Goal: Information Seeking & Learning: Compare options

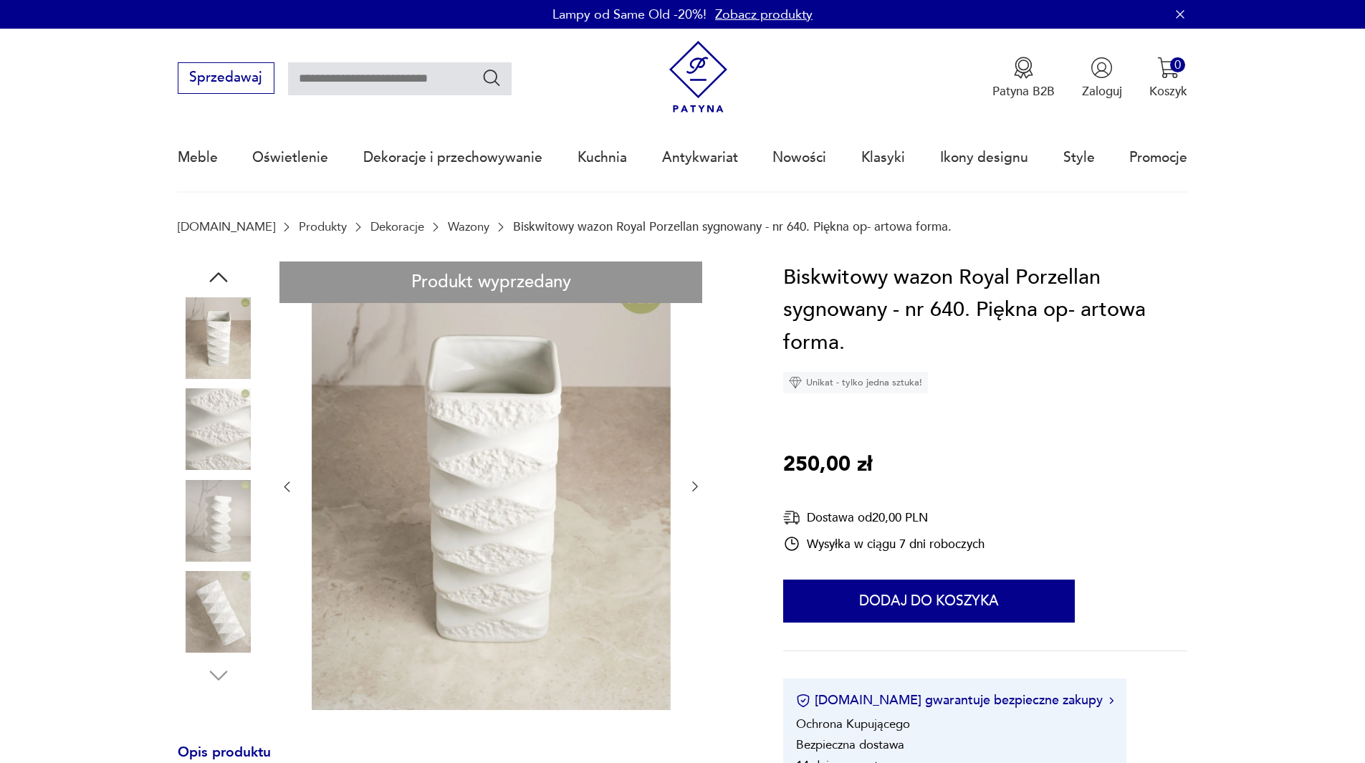
click at [231, 515] on img at bounding box center [219, 521] width 82 height 82
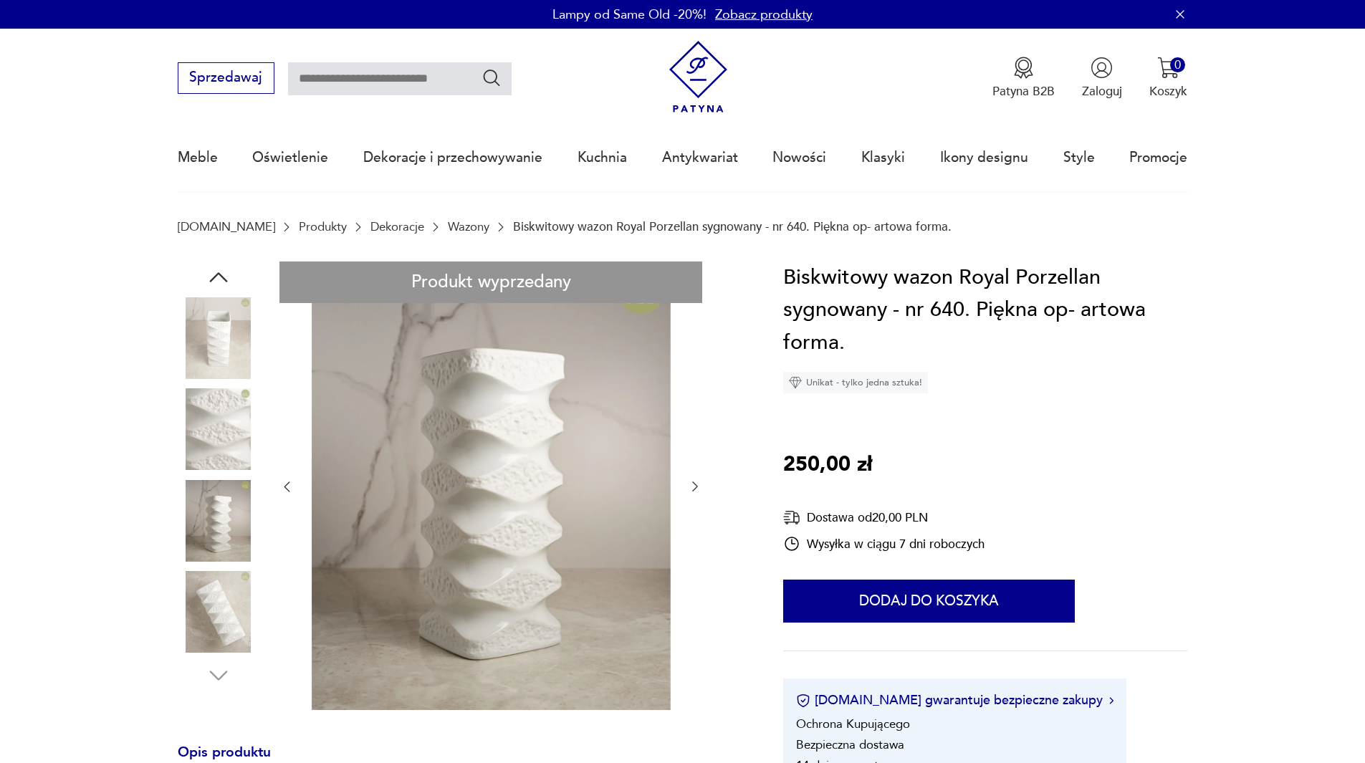
click at [233, 567] on div at bounding box center [219, 476] width 82 height 358
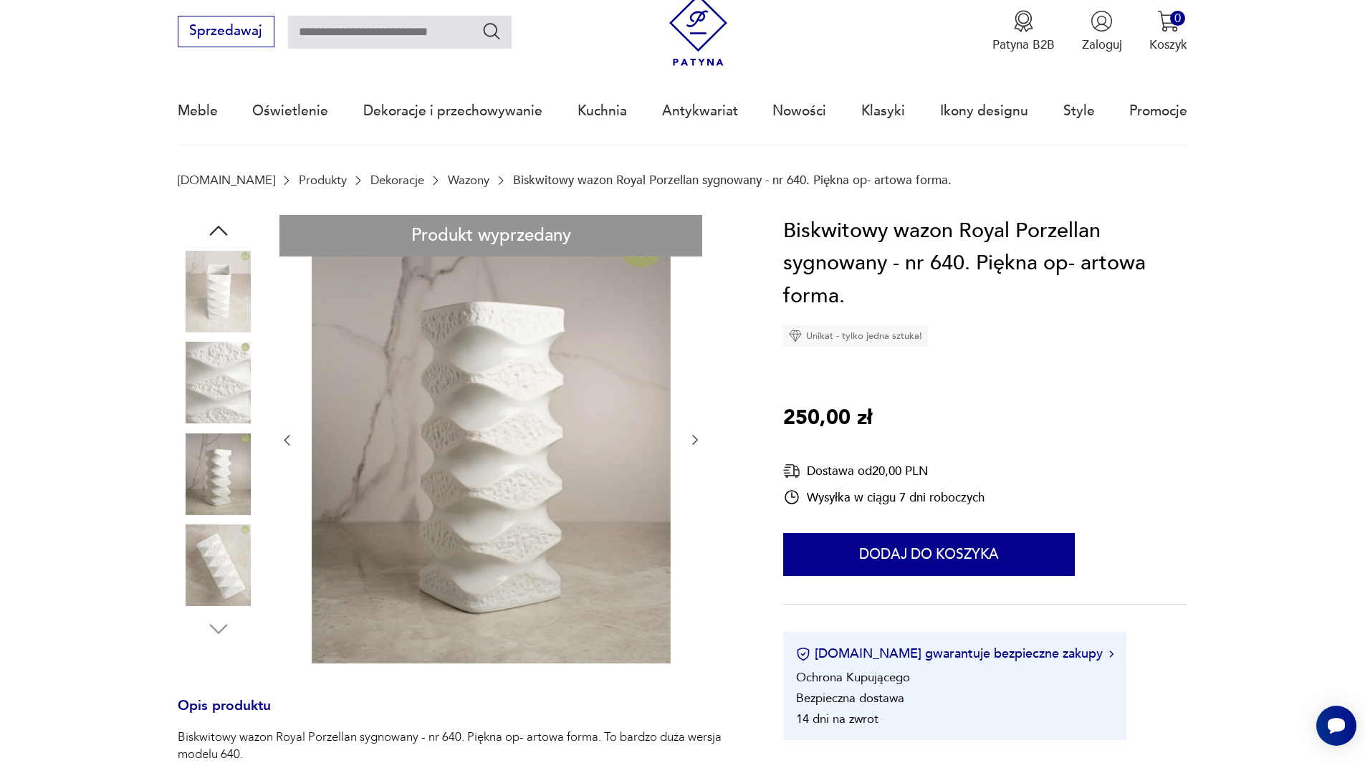
scroll to position [72, 0]
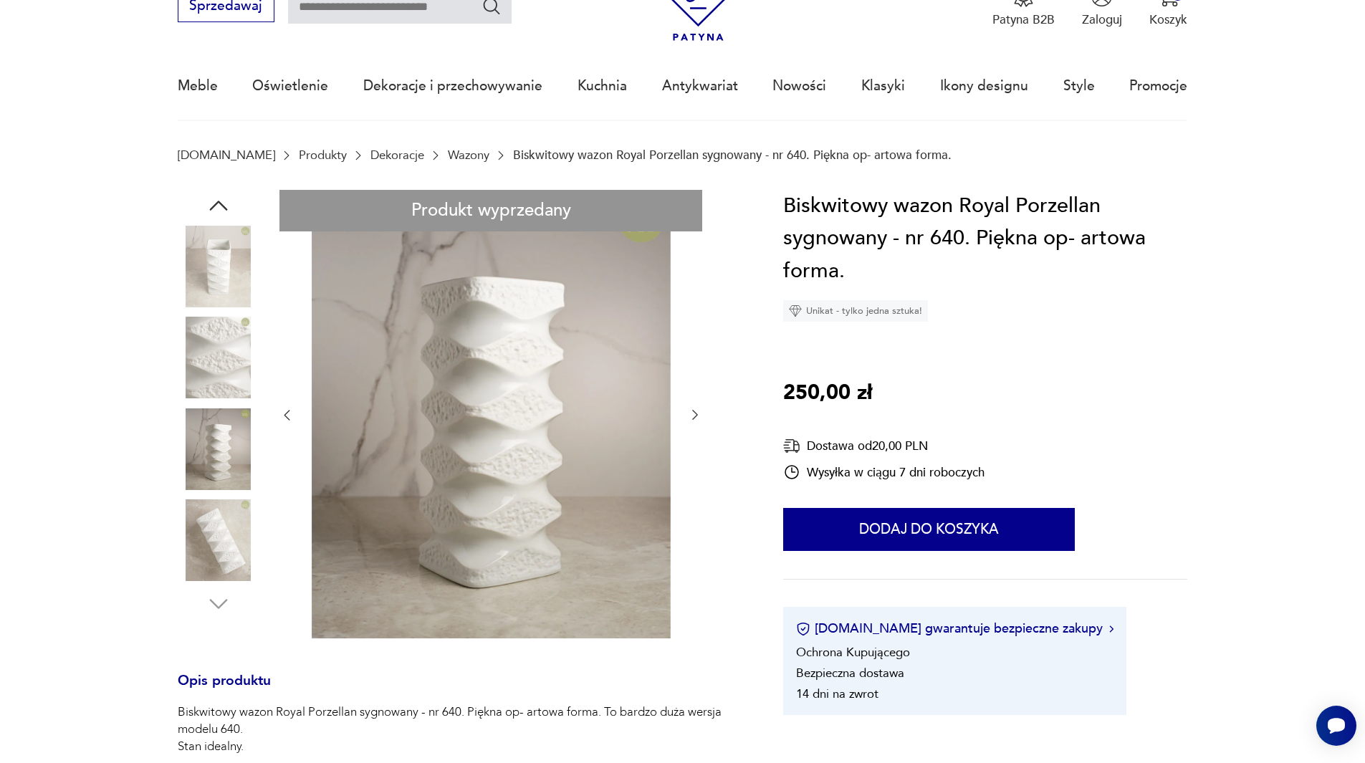
click at [448, 155] on link "Wazony" at bounding box center [469, 155] width 42 height 14
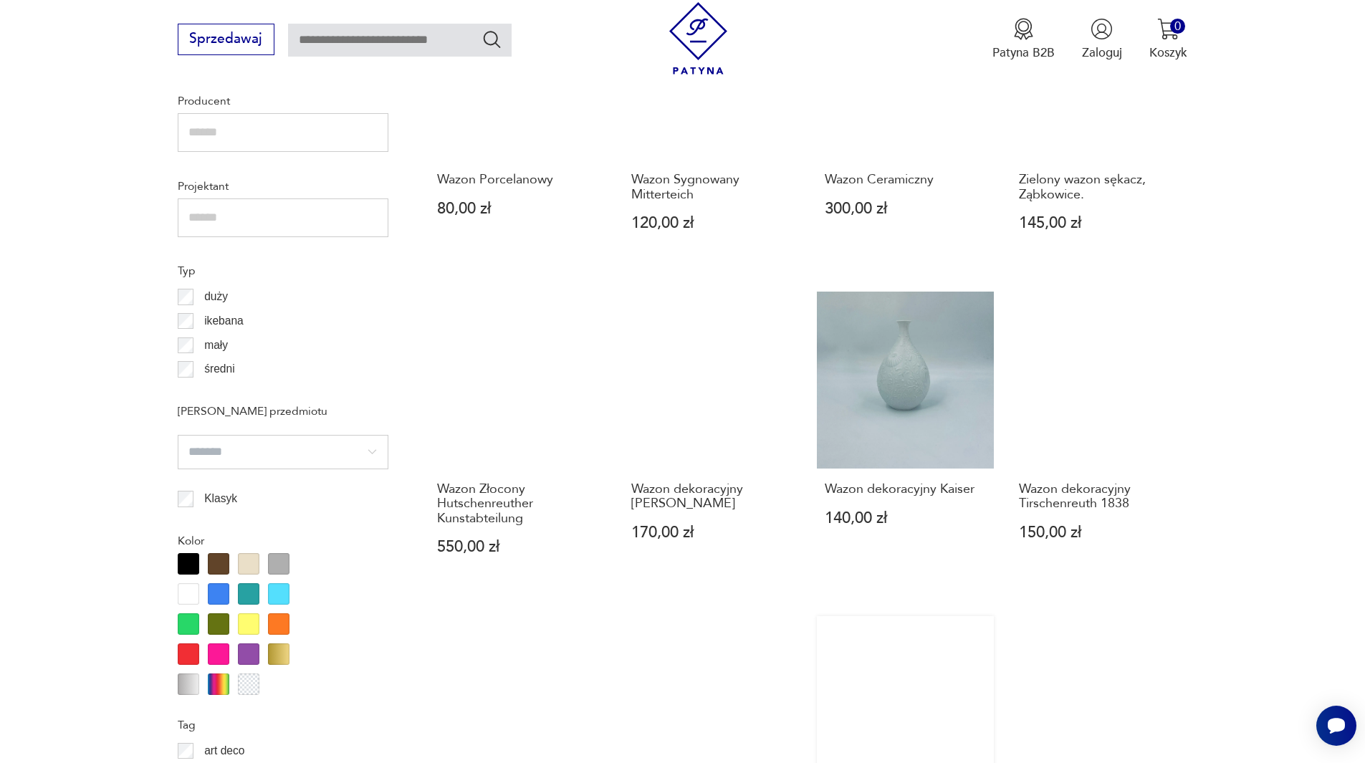
scroll to position [1121, 0]
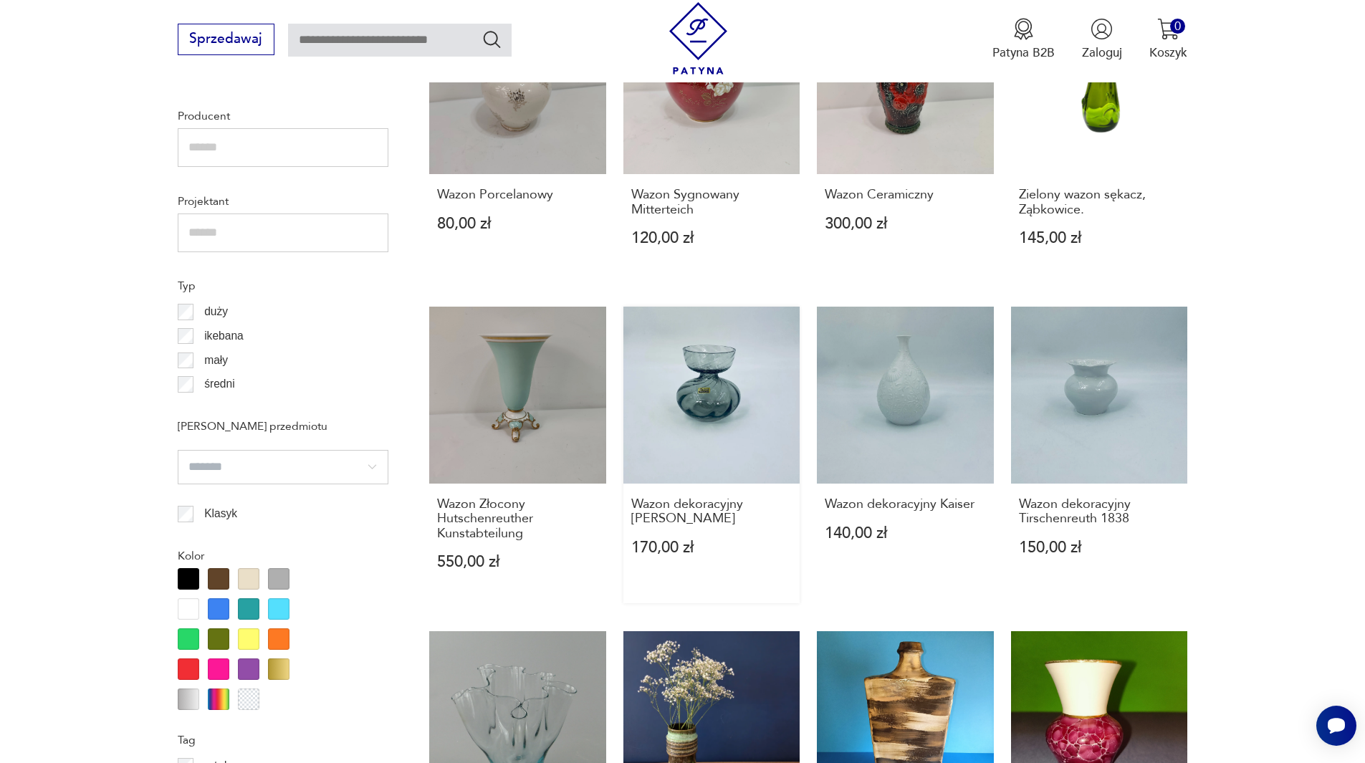
click at [740, 413] on link "Wazon dekoracyjny [PERSON_NAME] 170,00 zł" at bounding box center [711, 455] width 177 height 297
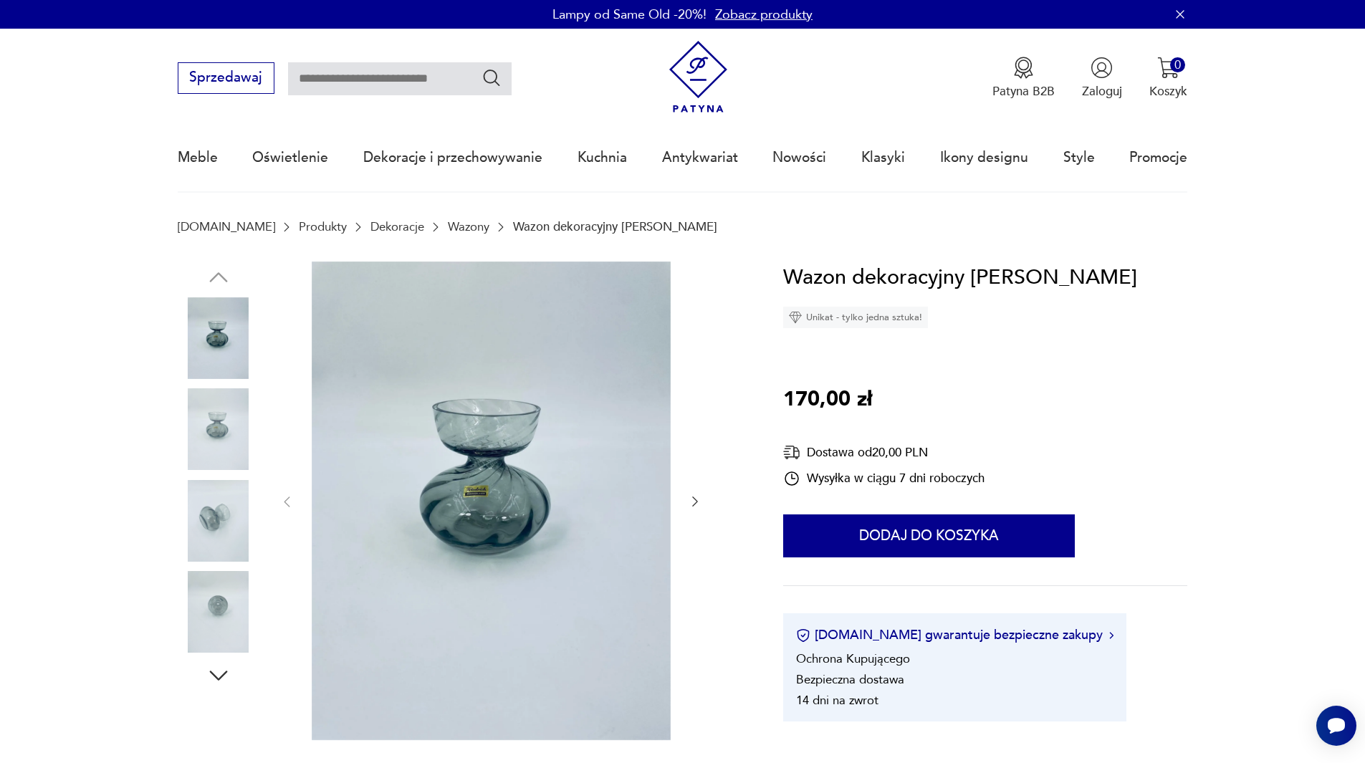
click at [691, 503] on icon "button" at bounding box center [695, 501] width 14 height 14
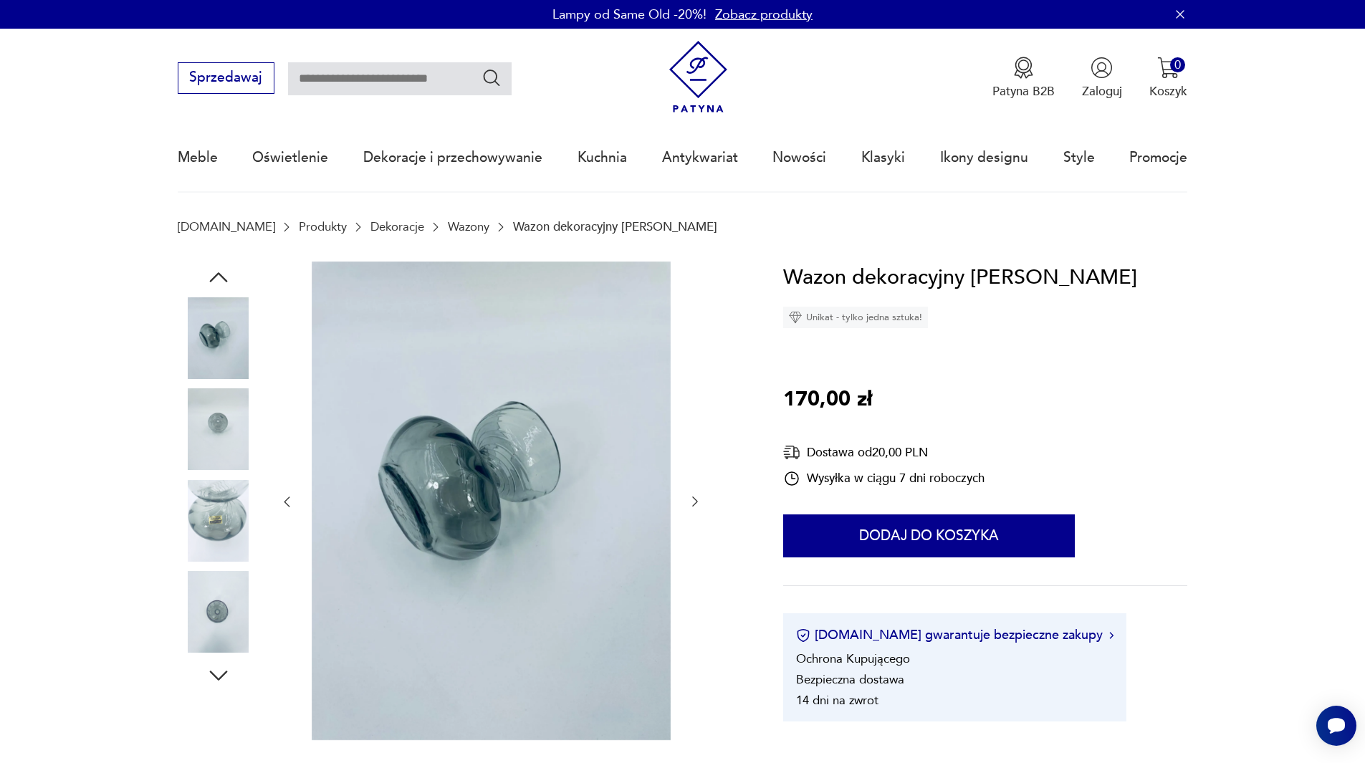
click at [691, 503] on icon "button" at bounding box center [695, 501] width 14 height 14
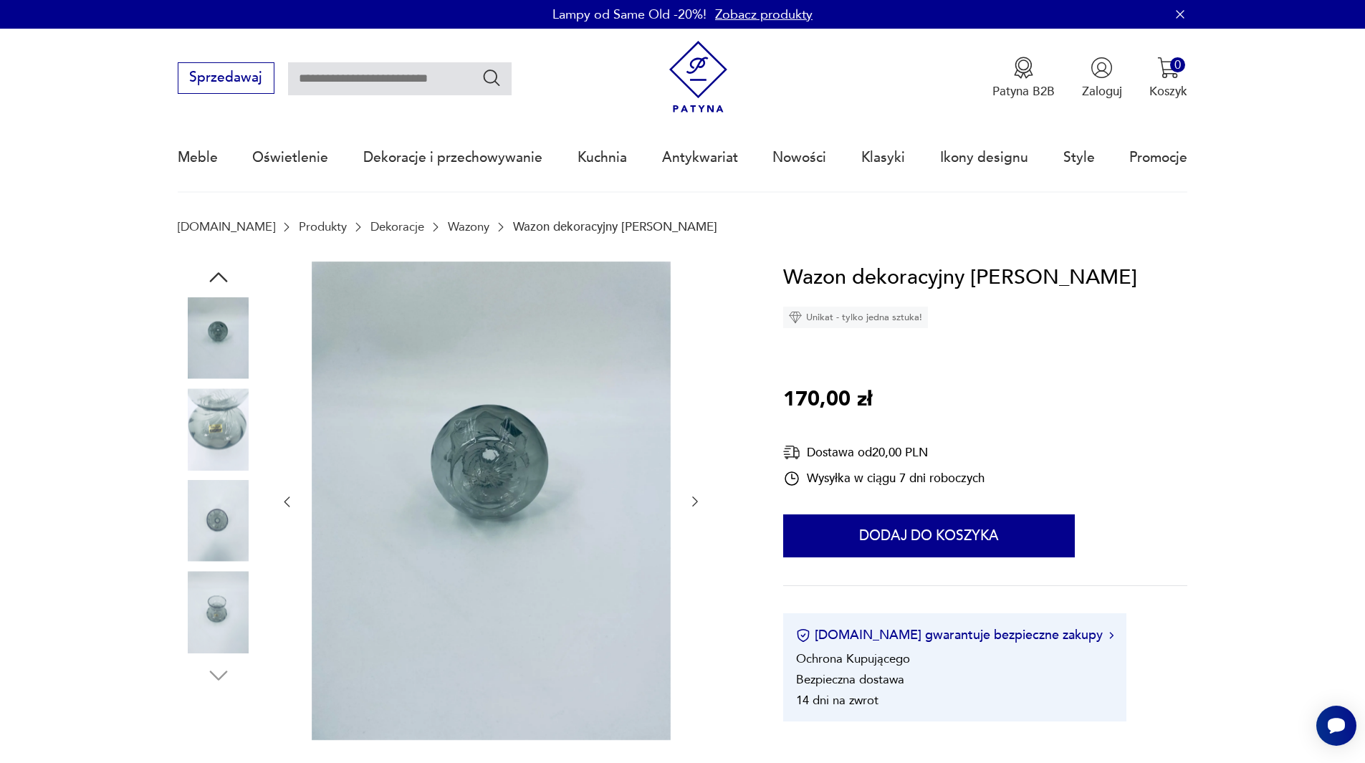
click at [691, 503] on icon "button" at bounding box center [695, 501] width 14 height 14
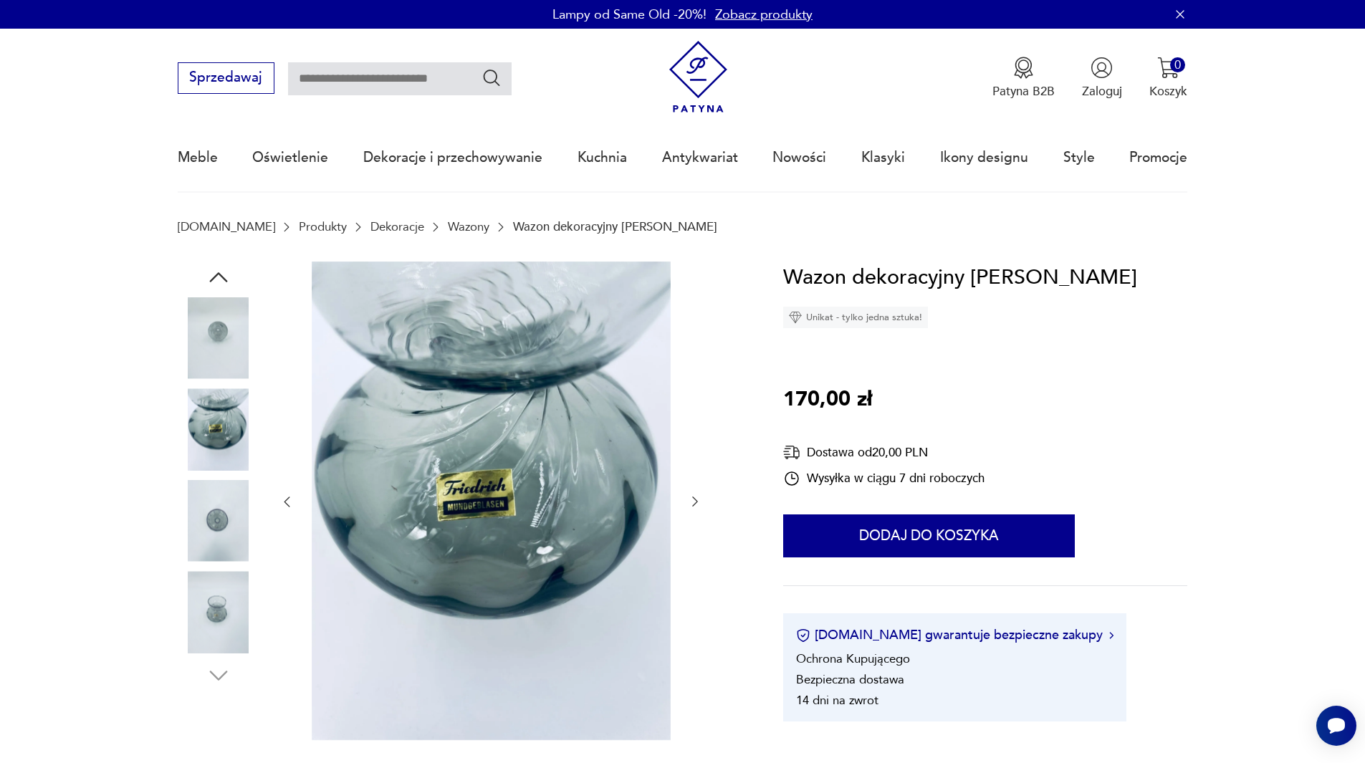
click at [691, 503] on icon "button" at bounding box center [695, 501] width 14 height 14
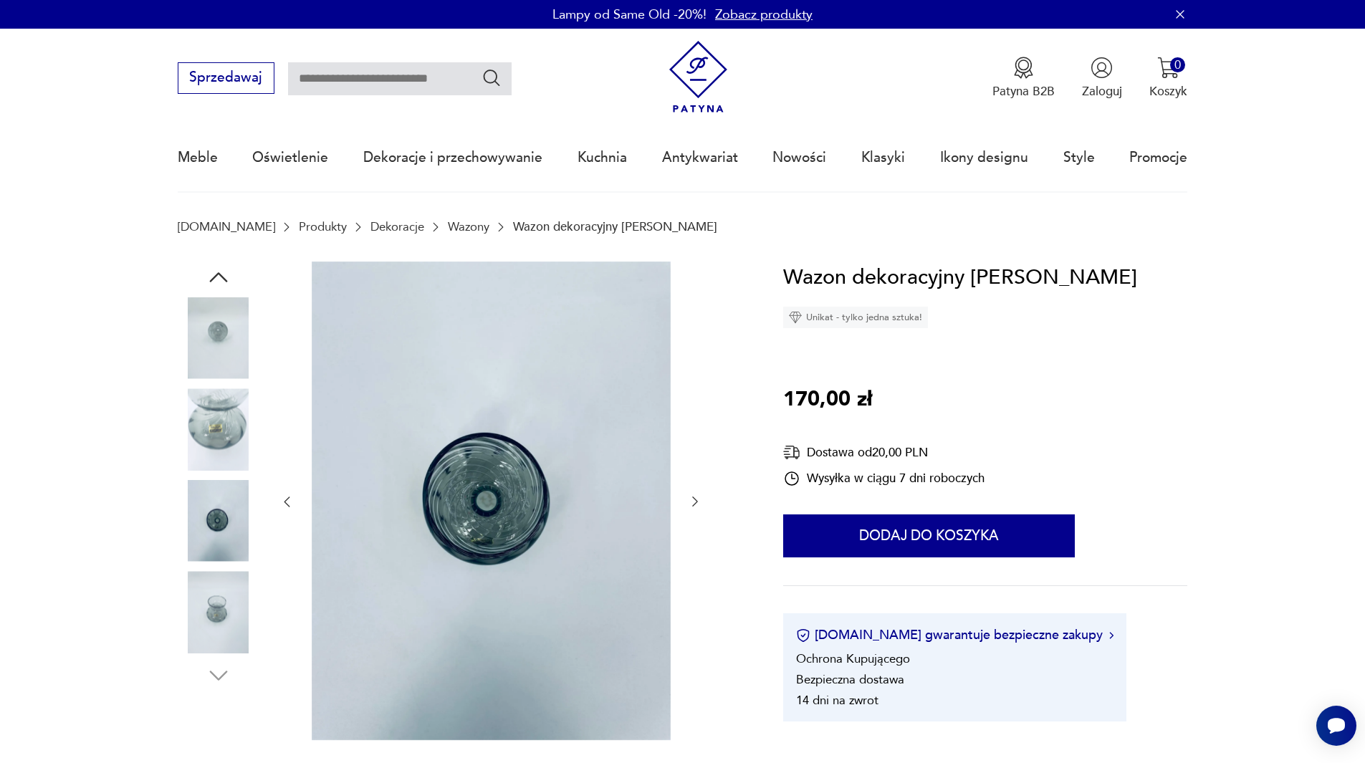
click at [691, 503] on icon "button" at bounding box center [695, 501] width 14 height 14
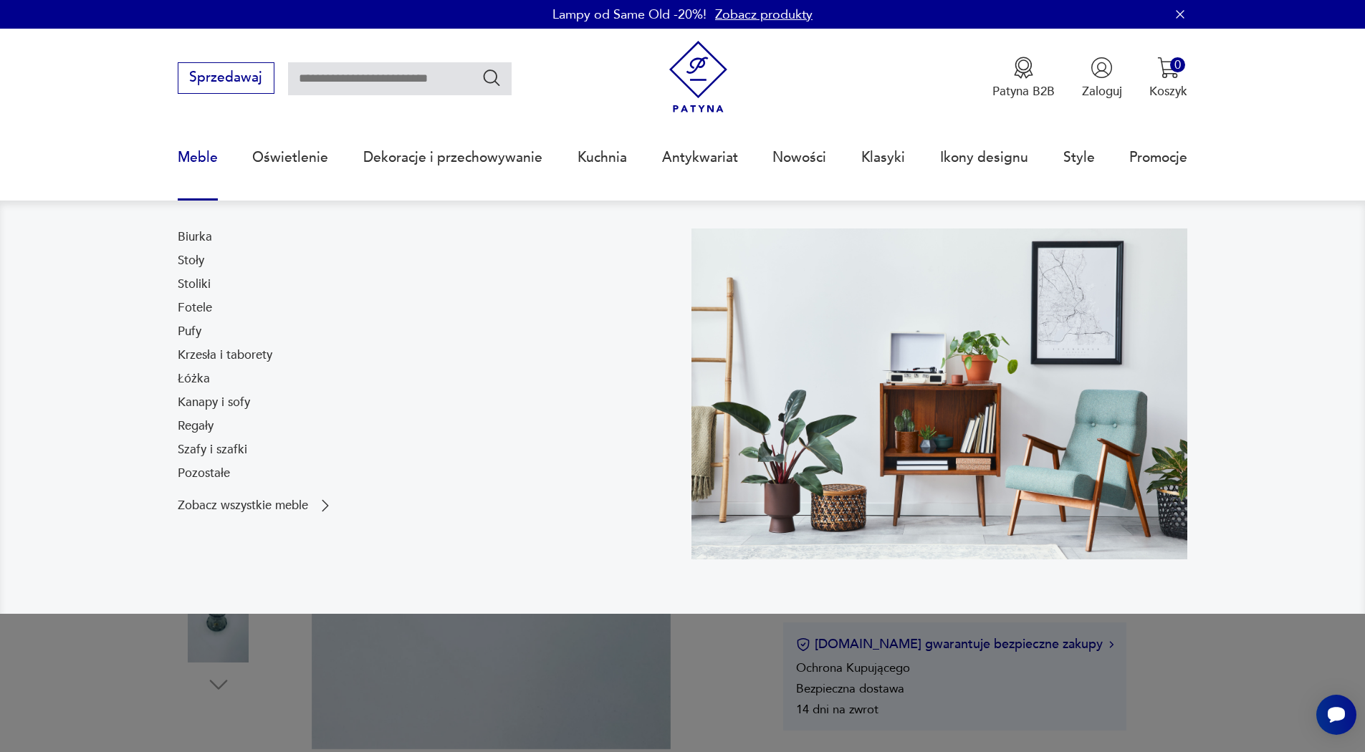
click at [211, 148] on link "Meble" at bounding box center [198, 158] width 40 height 66
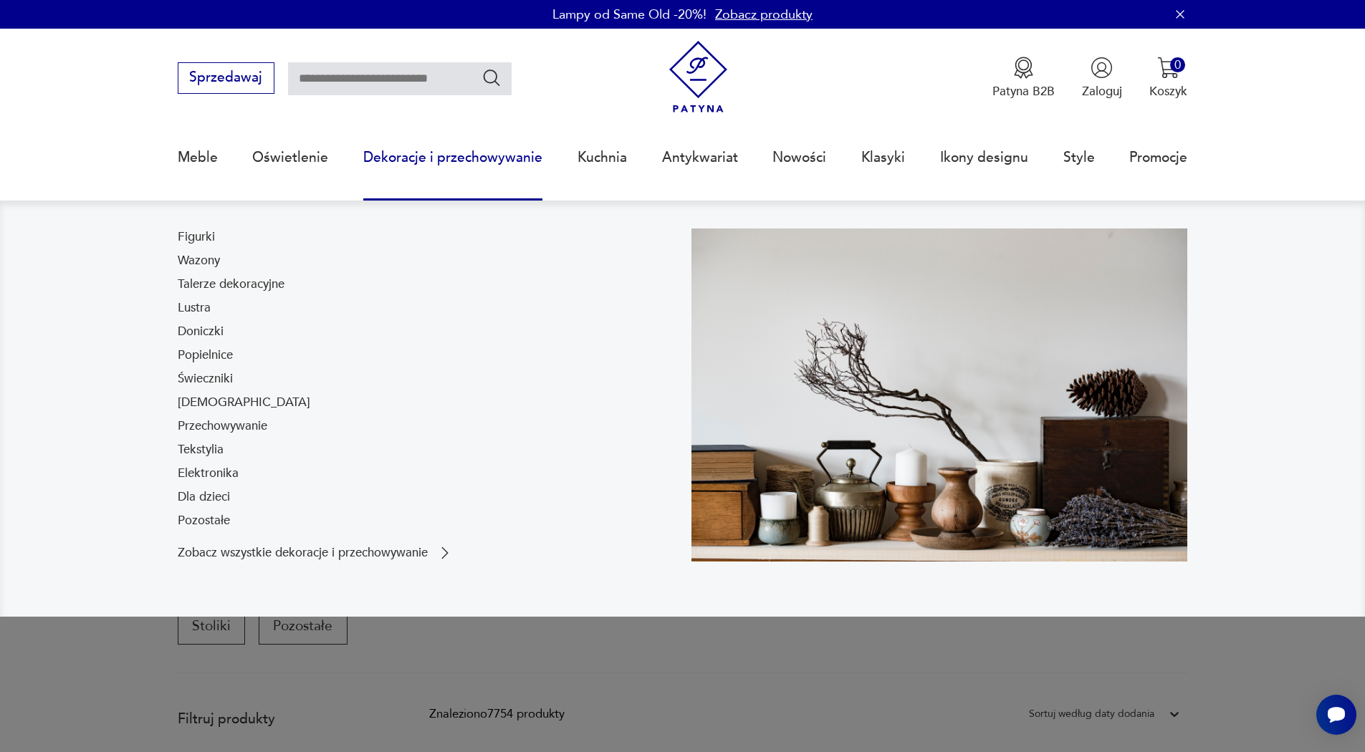
click at [327, 154] on div "Meble Oświetlenie Dekoracje i przechowywanie Figurki Wazony Talerze dekoracyjne…" at bounding box center [683, 162] width 1010 height 75
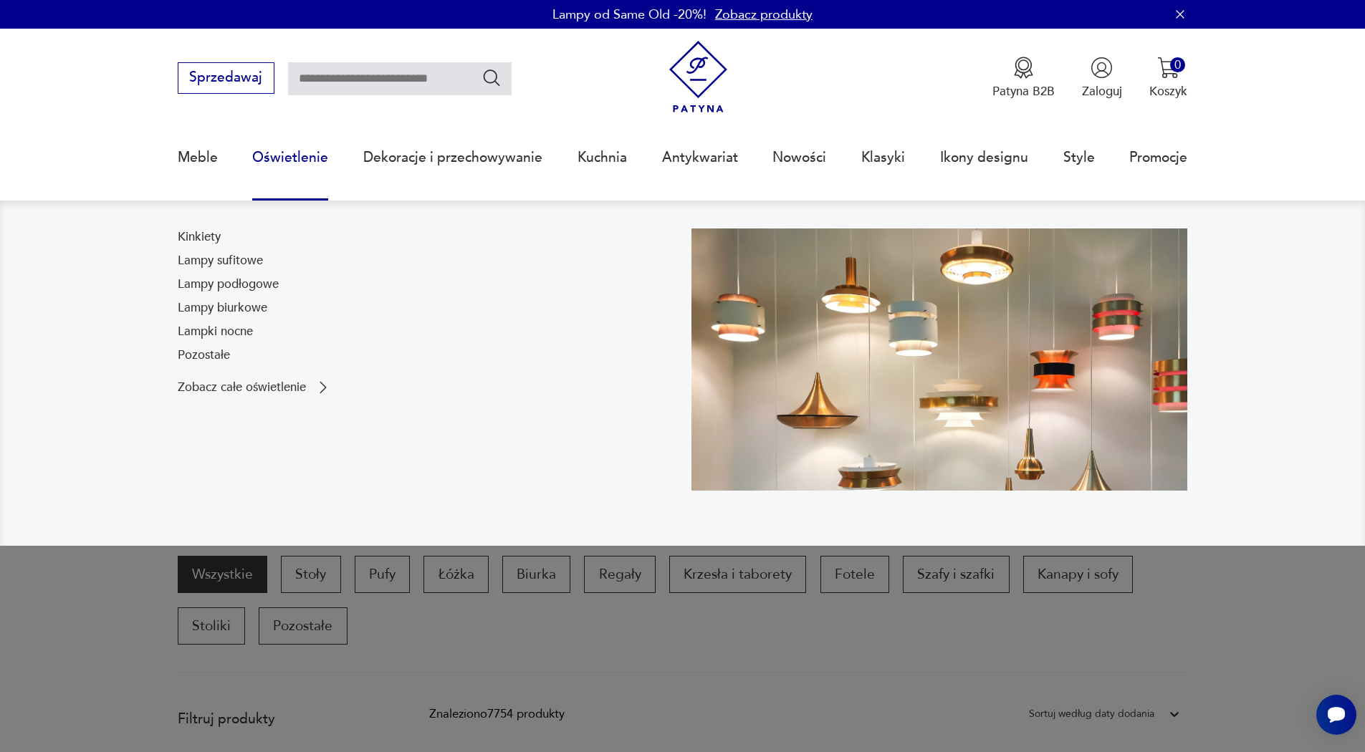
click at [302, 164] on link "Oświetlenie" at bounding box center [290, 158] width 76 height 66
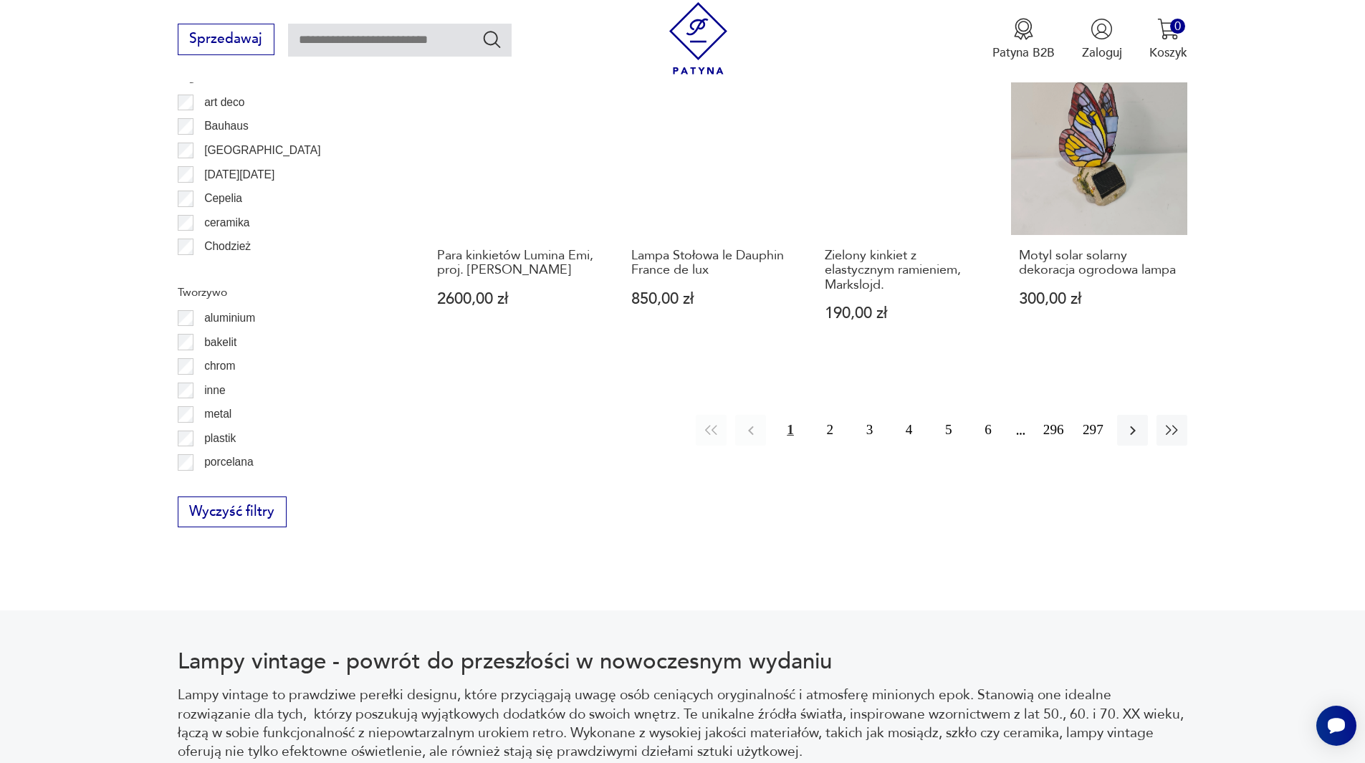
scroll to position [1767, 0]
